Goal: Check status: Check status

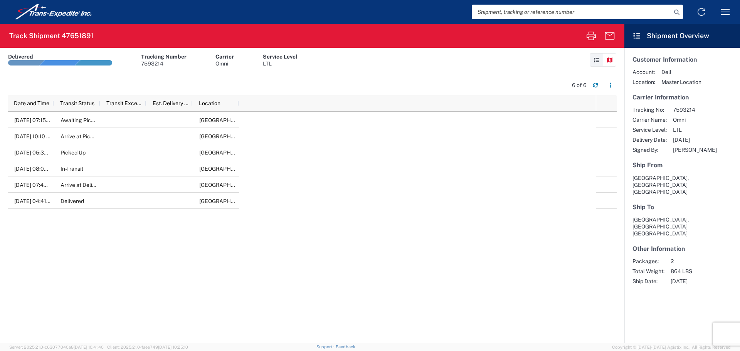
click at [522, 13] on input "search" at bounding box center [572, 12] width 200 height 15
paste input "375037471"
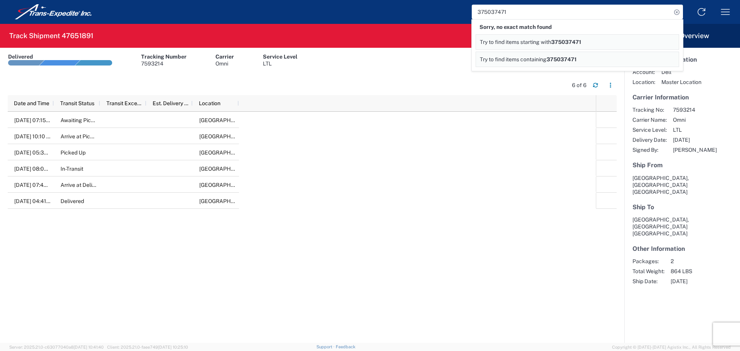
click at [498, 16] on input "375037471" at bounding box center [572, 12] width 200 height 15
paste input "1025347180"
click at [475, 221] on div "[DATE] 07:15 PM Awaiting Pick-[GEOGRAPHIC_DATA], [GEOGRAPHIC_DATA], [GEOGRAPHIC…" at bounding box center [302, 227] width 588 height 231
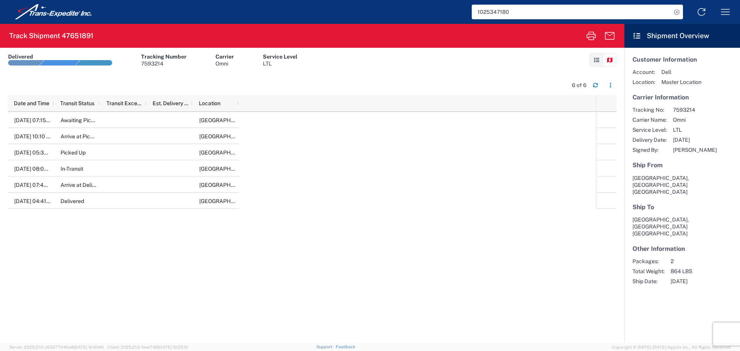
click at [511, 12] on input "1025347180" at bounding box center [572, 12] width 200 height 15
click at [510, 12] on input "1025347180" at bounding box center [572, 12] width 200 height 15
paste input "375037471"
type input "375037471"
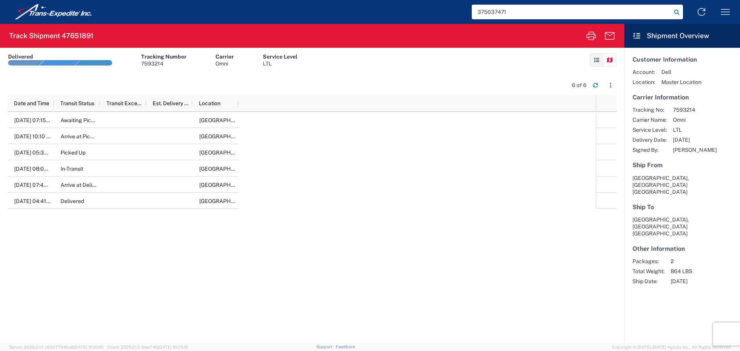
click at [678, 11] on icon at bounding box center [677, 12] width 11 height 11
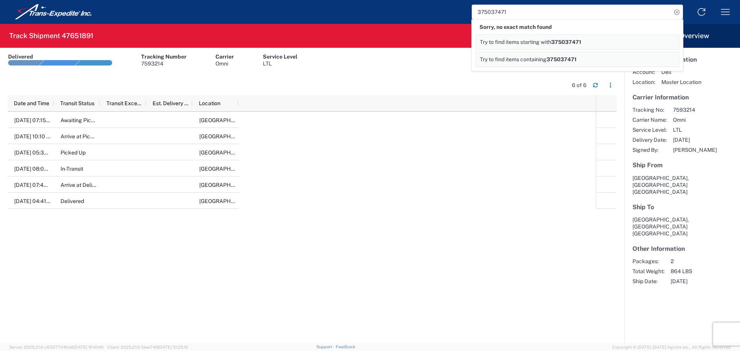
click at [678, 11] on icon at bounding box center [677, 12] width 11 height 11
